Goal: Information Seeking & Learning: Learn about a topic

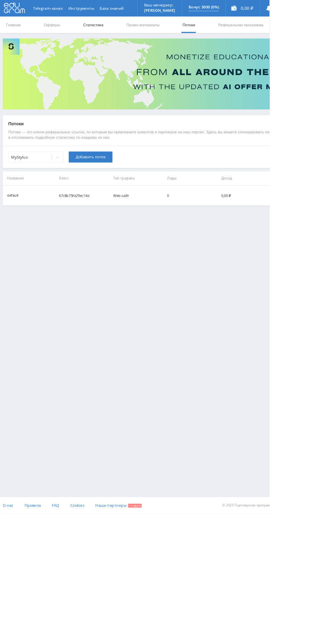
click at [118, 32] on link "Статистика" at bounding box center [114, 30] width 26 height 20
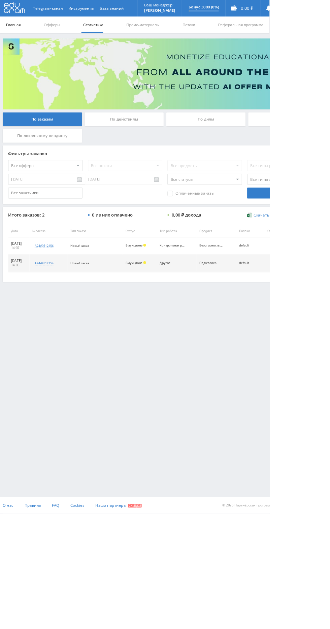
click at [19, 30] on link "Главная" at bounding box center [16, 30] width 19 height 20
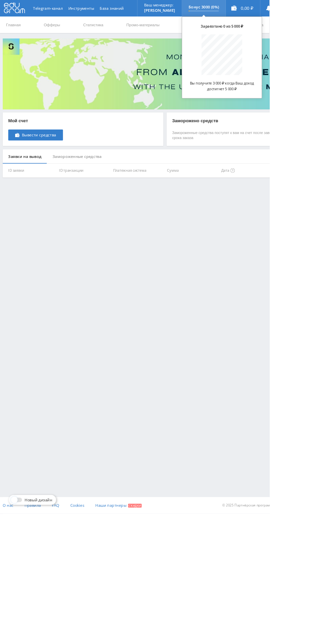
click at [250, 8] on p "Бонус 3000 (0%)" at bounding box center [249, 8] width 37 height 5
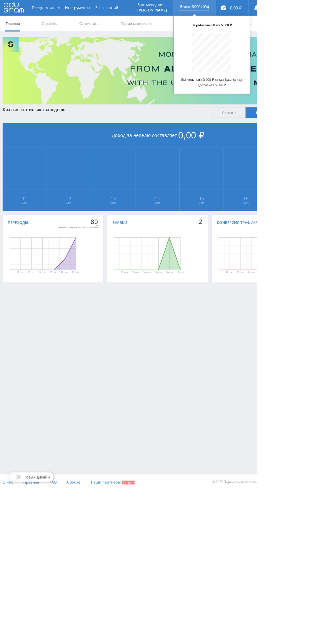
click at [257, 20] on div "Бонус 3000 (0%) Заработано 0 из 5 000 ₽ Вы получите 3 000 ₽ когда Ваш доход дос…" at bounding box center [249, 10] width 53 height 20
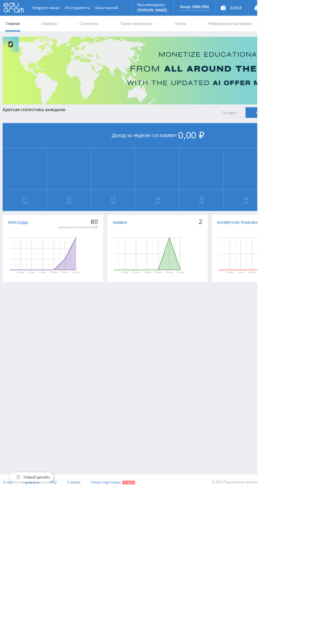
click at [159, 293] on rect "Диаграмма." at bounding box center [189, 325] width 130 height 67
click at [234, 335] on rect "Диаграмма." at bounding box center [189, 325] width 130 height 67
click at [231, 30] on link "Потоки" at bounding box center [231, 30] width 17 height 20
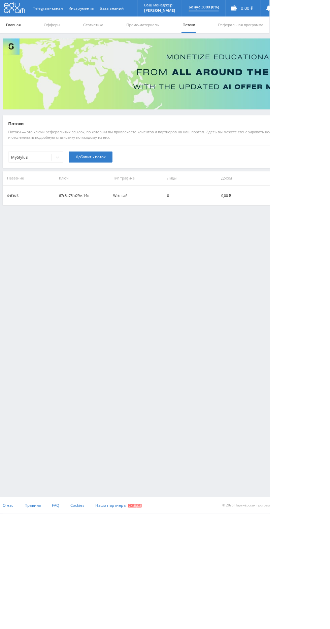
click at [18, 30] on link "Главная" at bounding box center [16, 30] width 19 height 20
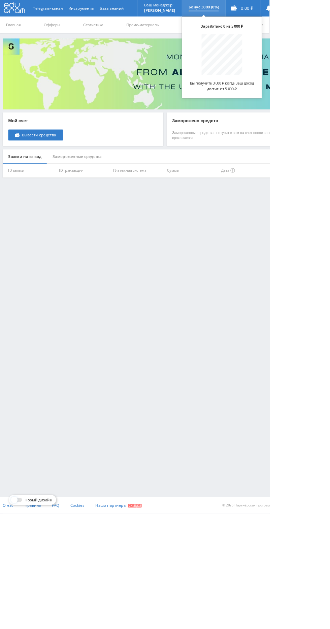
click at [257, 20] on div "Бонус 3000 (0%) Заработано 0 из 5 000 ₽ Вы получите 3 000 ₽ когда Ваш доход дос…" at bounding box center [249, 10] width 53 height 20
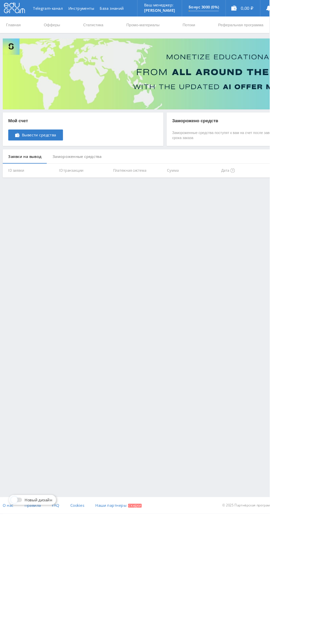
click at [241, 258] on div "Telegram-канал Инструменты База знаний Ваш менеджер: Alex Alex Online @edugram_…" at bounding box center [165, 314] width 330 height 629
click at [236, 30] on link "Потоки" at bounding box center [231, 30] width 17 height 20
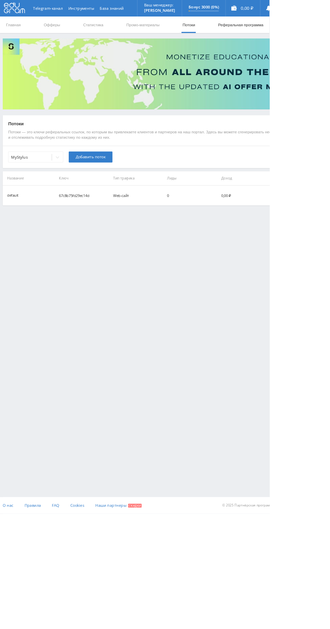
click at [292, 29] on link "Реферальная программа" at bounding box center [294, 30] width 57 height 20
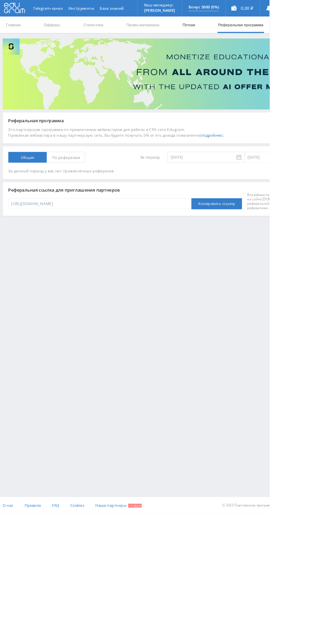
click at [234, 34] on link "Потоки" at bounding box center [231, 30] width 17 height 20
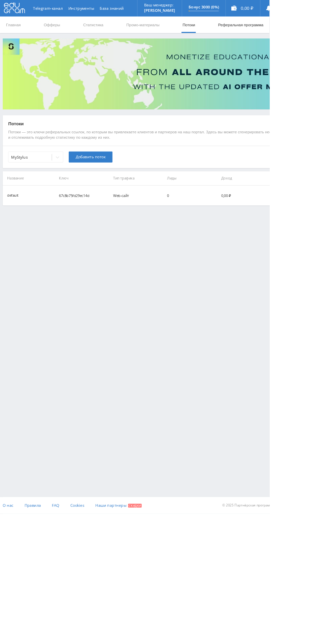
click at [299, 30] on link "Реферальная программа" at bounding box center [294, 30] width 57 height 20
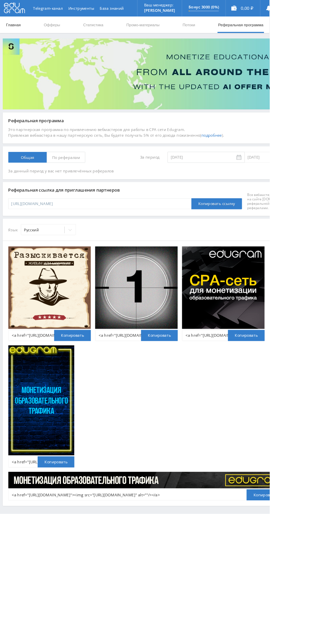
click at [21, 31] on link "Главная" at bounding box center [16, 30] width 19 height 20
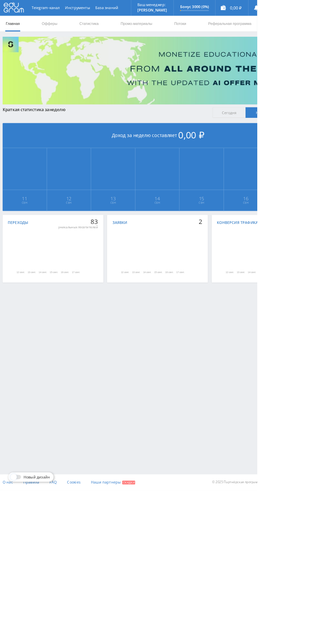
click at [86, 318] on rect "Диаграмма." at bounding box center [55, 326] width 86 height 42
click at [82, 337] on icon "Диаграмма." at bounding box center [54, 329] width 85 height 35
click at [66, 349] on text "15 сент." at bounding box center [69, 349] width 10 height 3
click at [70, 338] on rect "Диаграмма." at bounding box center [55, 326] width 86 height 42
click at [68, 340] on rect "Диаграмма." at bounding box center [55, 326] width 86 height 42
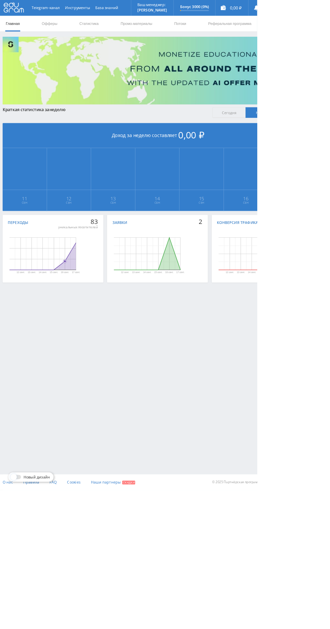
click at [86, 347] on rect "Диаграмма." at bounding box center [55, 325] width 130 height 67
click at [100, 344] on rect "Диаграмма." at bounding box center [55, 325] width 130 height 67
click at [90, 317] on rect "Диаграмма." at bounding box center [55, 326] width 86 height 42
click at [199, 329] on rect "Диаграмма." at bounding box center [189, 326] width 86 height 42
click at [330, 323] on rect "Диаграмма." at bounding box center [324, 326] width 86 height 42
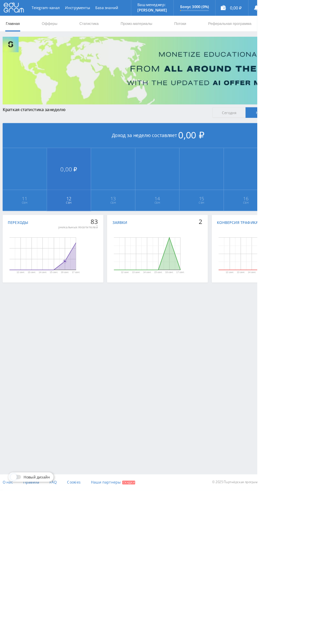
click at [96, 270] on span "12 Сен" at bounding box center [89, 257] width 56 height 27
click at [123, 268] on span "13 Сен" at bounding box center [145, 257] width 56 height 27
click at [32, 269] on span "11 Сен" at bounding box center [32, 257] width 56 height 27
click at [98, 236] on td "0,00 ₽ 12 Сен" at bounding box center [88, 230] width 57 height 81
click at [164, 215] on td "0,00 ₽ 13 Сен" at bounding box center [145, 230] width 57 height 81
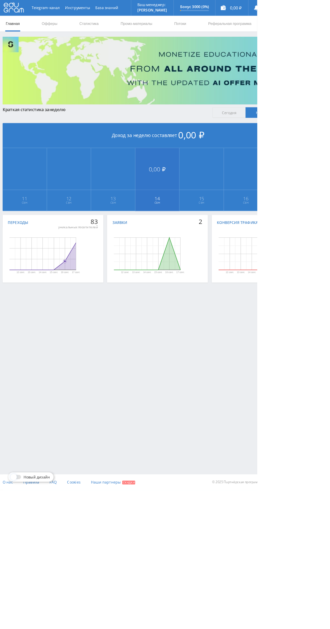
click at [225, 224] on td "0,00 ₽ 14 Сен" at bounding box center [202, 230] width 57 height 81
click at [268, 225] on td "0,00 ₽ 15 Сен" at bounding box center [258, 230] width 57 height 81
click at [306, 139] on span "Сегодня" at bounding box center [294, 144] width 43 height 13
click at [0, 0] on input "Сегодня" at bounding box center [0, 0] width 0 height 0
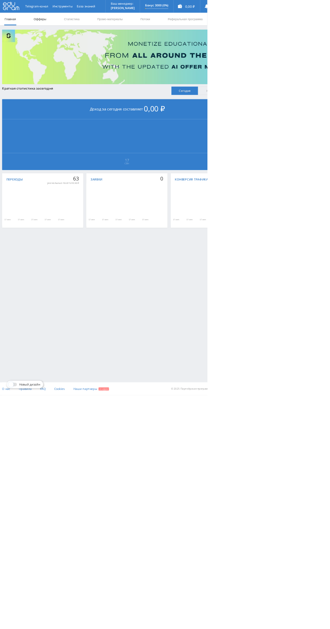
click at [63, 30] on link "Офферы" at bounding box center [64, 30] width 22 height 20
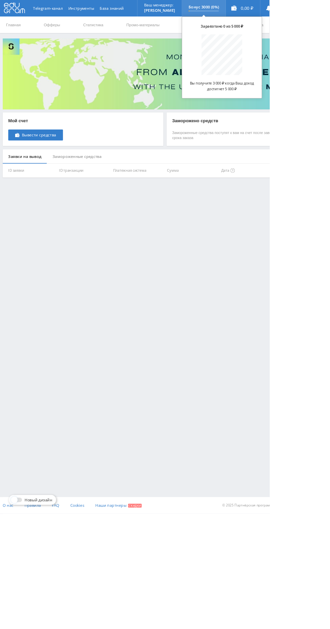
click at [258, 8] on p "Бонус 3000 (0%)" at bounding box center [249, 8] width 37 height 5
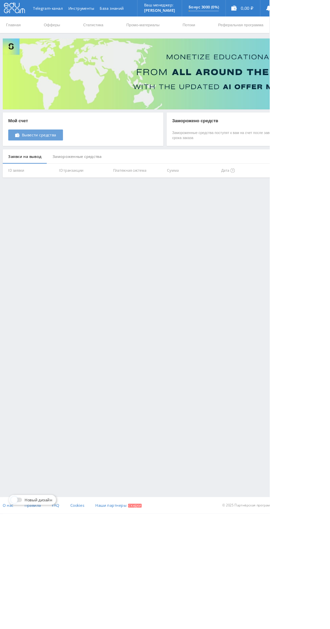
click at [62, 165] on span "Вывести средства" at bounding box center [48, 165] width 42 height 5
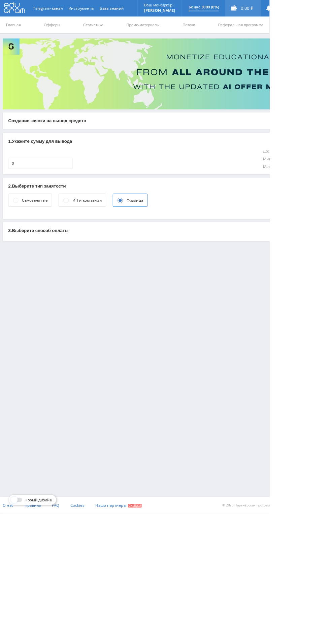
click at [295, 10] on div "0,00 ₽" at bounding box center [298, 10] width 42 height 20
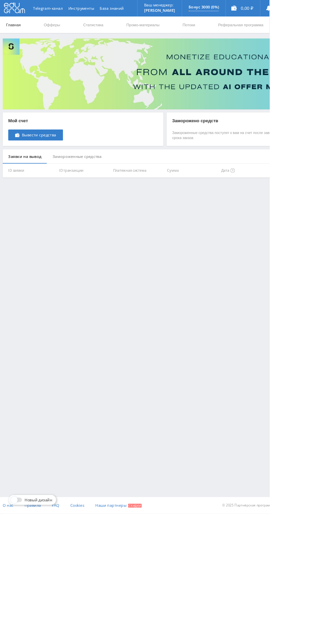
click at [24, 29] on link "Главная" at bounding box center [16, 30] width 19 height 20
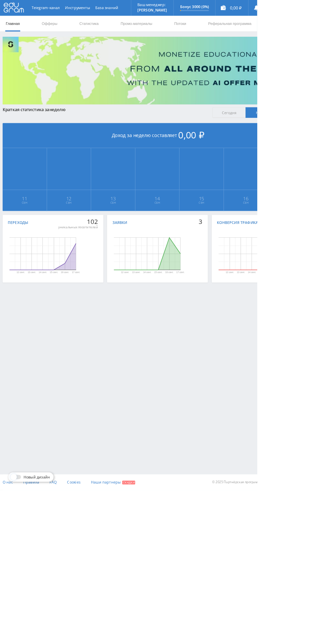
click at [88, 311] on rect "Диаграмма." at bounding box center [55, 326] width 86 height 42
click at [72, 335] on rect "Диаграмма." at bounding box center [55, 326] width 86 height 42
click at [89, 304] on rect "Диаграмма." at bounding box center [55, 325] width 130 height 67
click at [91, 304] on rect "Диаграмма." at bounding box center [55, 325] width 130 height 67
click at [330, 306] on rect "Диаграмма." at bounding box center [324, 326] width 86 height 42
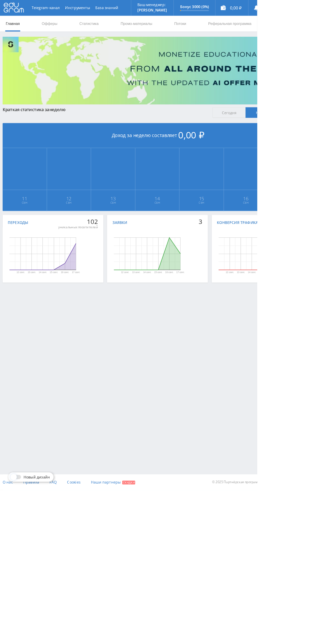
click at [330, 320] on icon "Диаграмма." at bounding box center [323, 325] width 85 height 41
click at [208, 316] on rect "Диаграмма." at bounding box center [189, 326] width 86 height 42
click at [227, 314] on rect "Диаграмма." at bounding box center [189, 326] width 86 height 42
click at [217, 318] on icon "Диаграмма." at bounding box center [189, 325] width 85 height 41
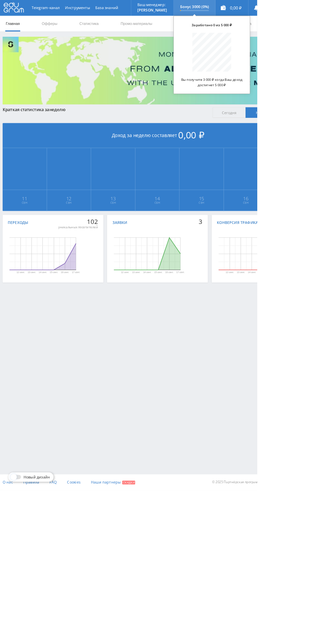
click at [268, 6] on p "Бонус 3000 (0%)" at bounding box center [249, 8] width 37 height 5
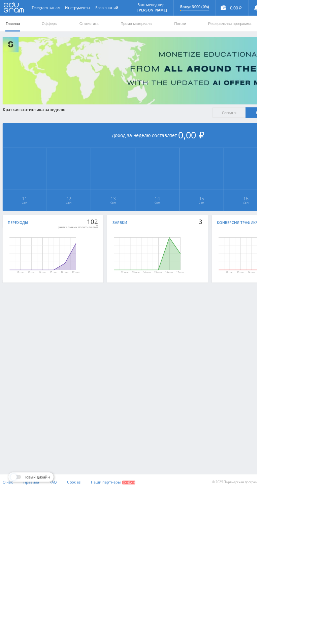
click at [238, 467] on div "Telegram-канал Инструменты База знаний Ваш менеджер: Alex Alex Online @edugram_…" at bounding box center [165, 314] width 330 height 629
click at [290, 30] on link "Реферальная программа" at bounding box center [294, 30] width 57 height 20
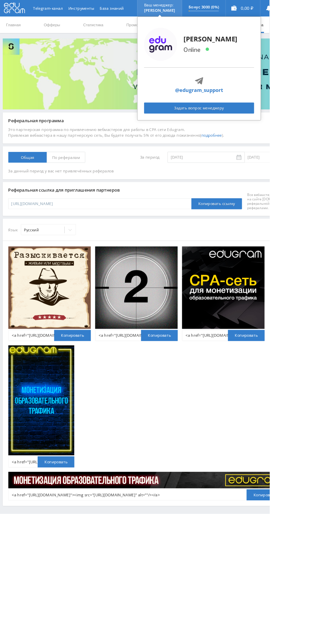
click at [223, 12] on div "Ваш менеджер: Alex" at bounding box center [195, 10] width 54 height 20
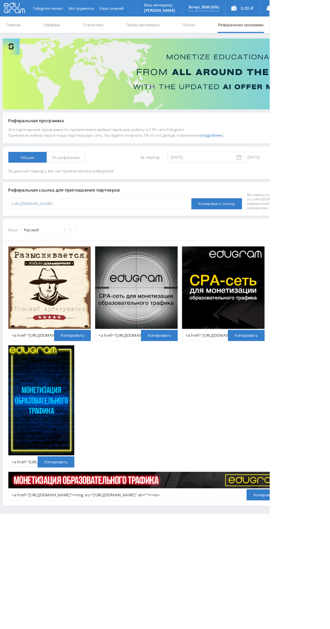
click at [215, 560] on div "Telegram-канал Инструменты База знаний Ваш менеджер: Alex Alex Online @edugram_…" at bounding box center [165, 327] width 330 height 654
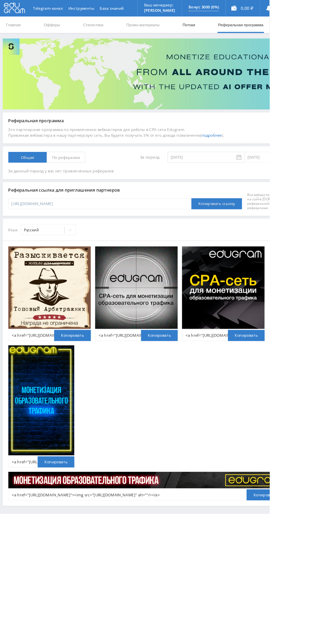
click at [231, 30] on link "Потоки" at bounding box center [231, 30] width 17 height 20
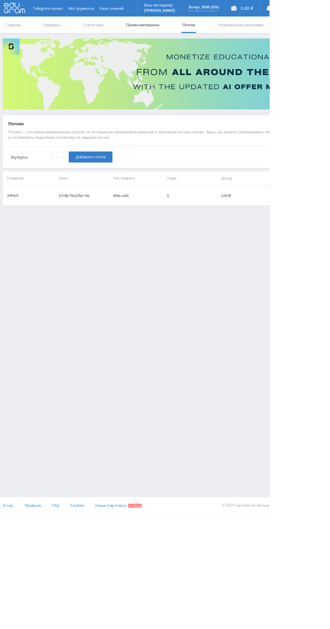
click at [162, 30] on link "Промо-материалы" at bounding box center [175, 30] width 42 height 20
select select "1"
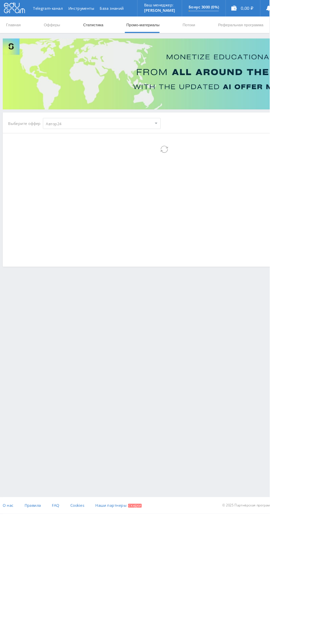
click at [114, 30] on link "Статистика" at bounding box center [114, 30] width 26 height 20
select select "1"
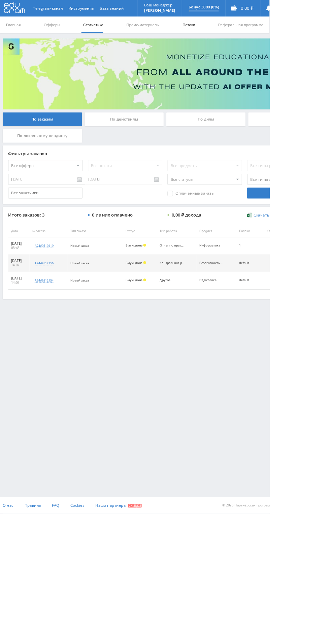
click at [228, 28] on link "Потоки" at bounding box center [231, 30] width 17 height 20
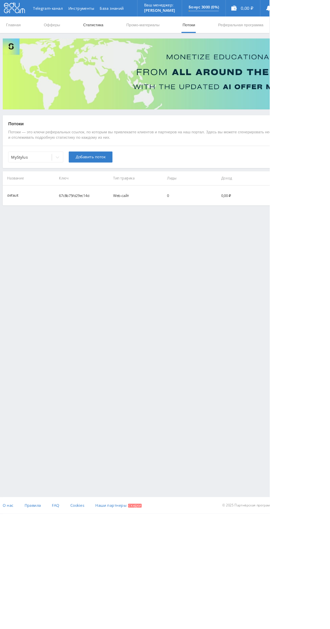
click at [110, 30] on link "Статистика" at bounding box center [114, 30] width 26 height 20
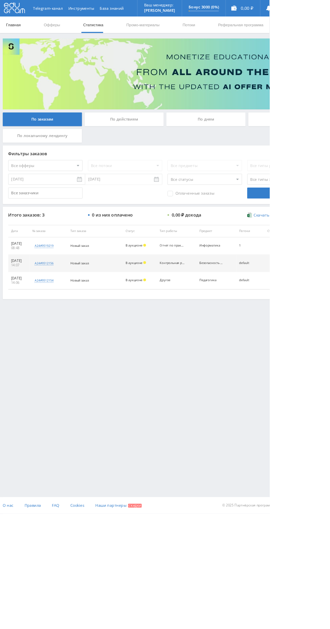
click at [20, 30] on link "Главная" at bounding box center [16, 30] width 19 height 20
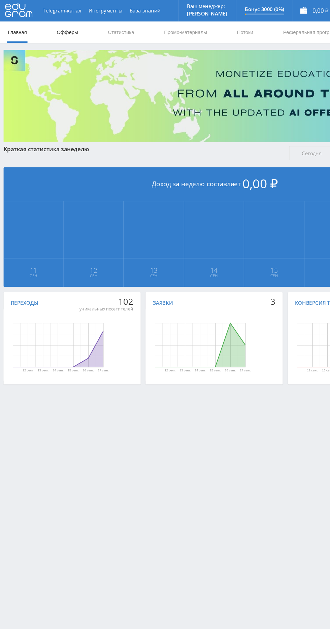
click at [58, 28] on link "Офферы" at bounding box center [64, 30] width 22 height 20
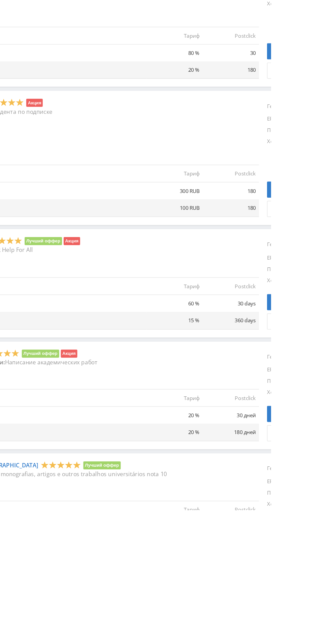
scroll to position [133, 0]
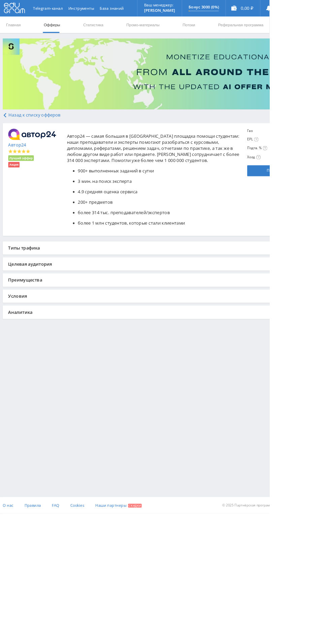
click at [44, 299] on div "Типы трафика" at bounding box center [202, 304] width 398 height 16
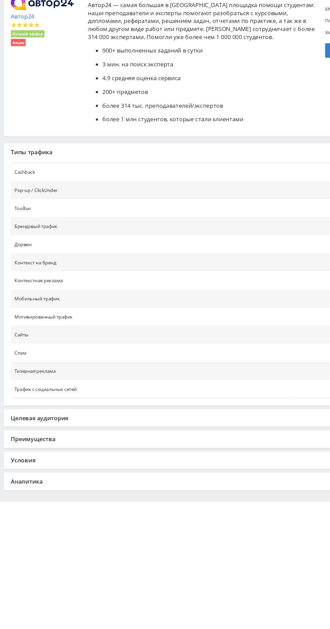
click at [233, 552] on div "Целевая аудитория" at bounding box center [202, 551] width 398 height 16
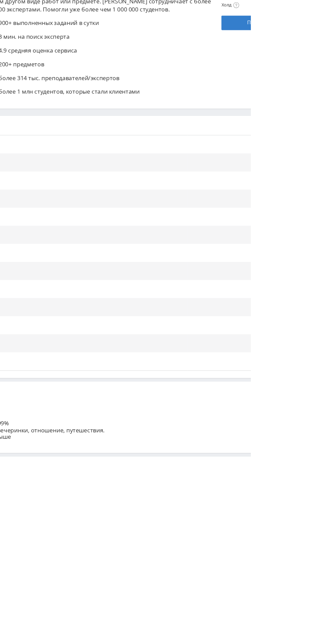
click at [330, 622] on div "Преимущества" at bounding box center [202, 621] width 398 height 16
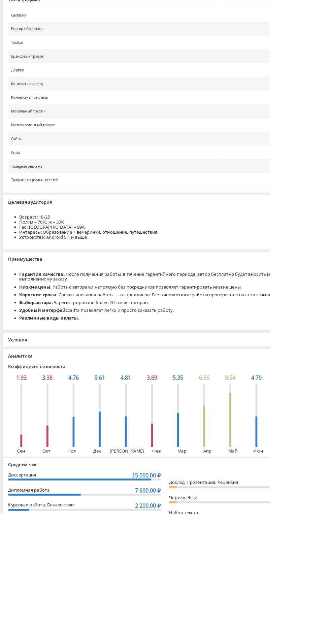
scroll to position [314, 0]
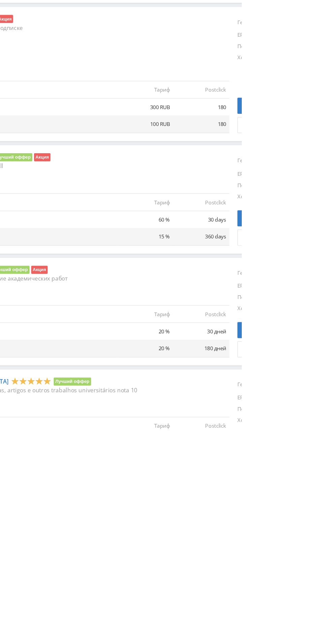
scroll to position [139, 0]
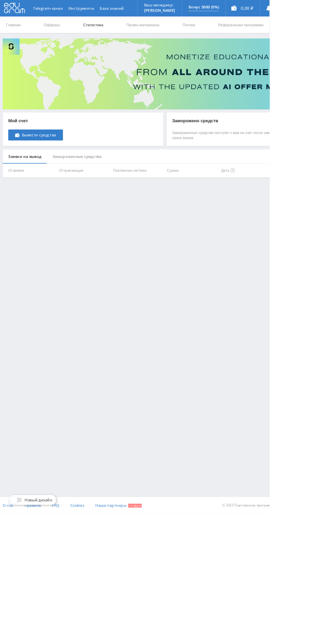
click at [106, 40] on link "Статистика" at bounding box center [114, 30] width 26 height 20
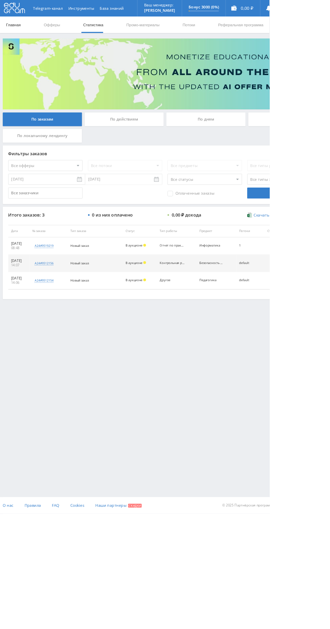
click at [18, 30] on link "Главная" at bounding box center [16, 30] width 19 height 20
